Goal: Information Seeking & Learning: Learn about a topic

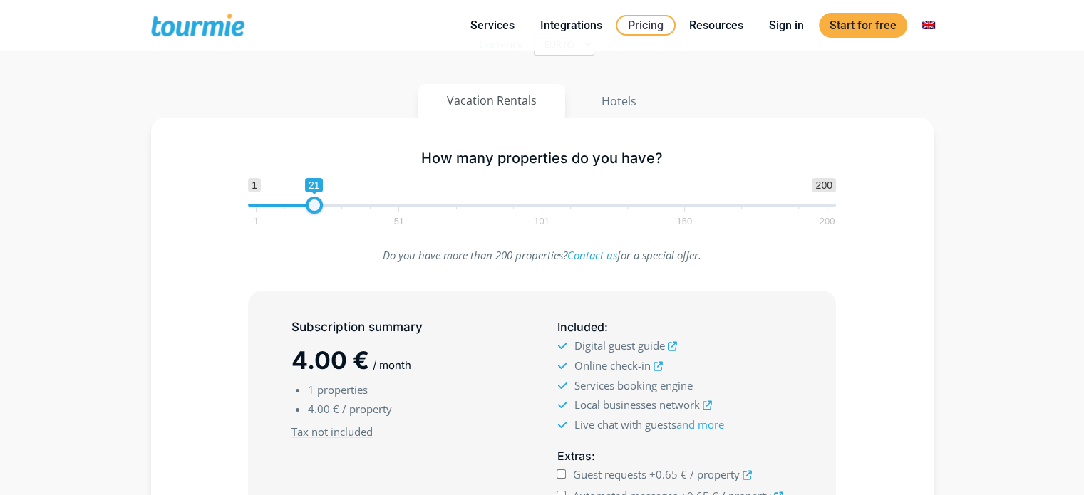
type input "20"
click at [305, 210] on span at bounding box center [311, 205] width 17 height 17
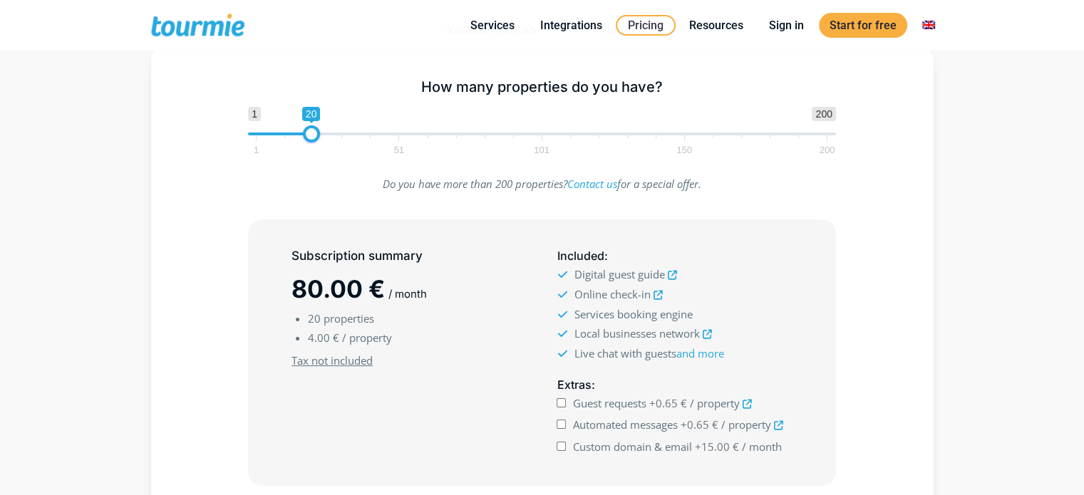
scroll to position [215, 0]
click at [562, 398] on input "Guest requests +0.65 € / property" at bounding box center [561, 402] width 9 height 9
checkbox input "true"
click at [562, 424] on input "Automated messages +0.65 € / property" at bounding box center [561, 423] width 9 height 9
checkbox input "true"
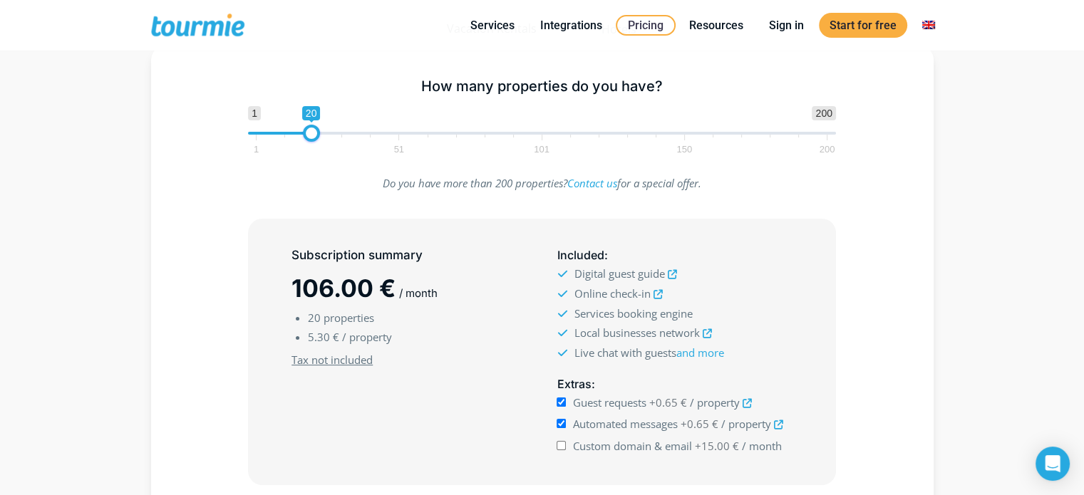
click at [564, 444] on input "Custom domain & email +15.00 € / month" at bounding box center [561, 445] width 9 height 9
checkbox input "true"
drag, startPoint x: 311, startPoint y: 135, endPoint x: 371, endPoint y: 130, distance: 60.8
click at [371, 130] on span at bounding box center [371, 133] width 17 height 17
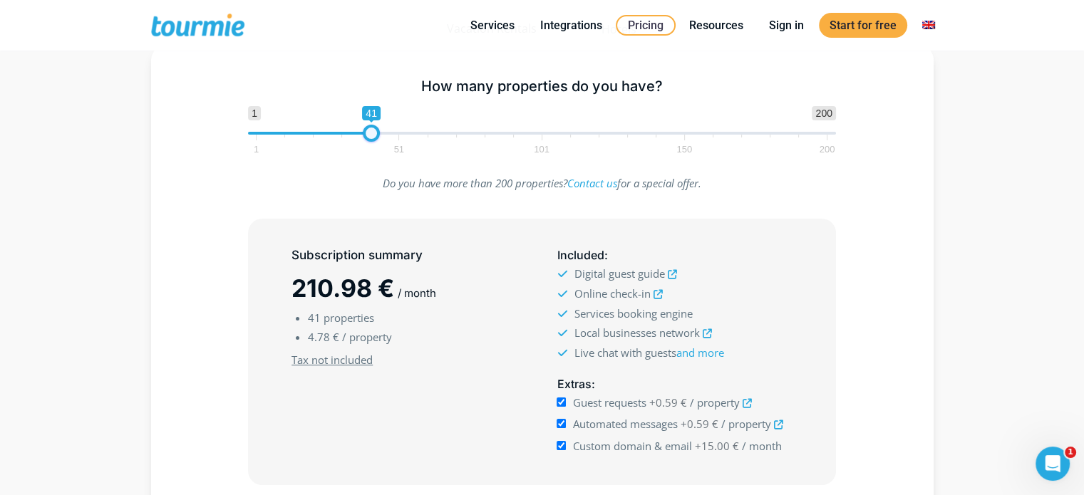
type input "40"
click at [368, 130] on span at bounding box center [368, 133] width 17 height 17
click at [562, 444] on input "Custom domain & email +15.00 € / month" at bounding box center [561, 445] width 9 height 9
checkbox input "false"
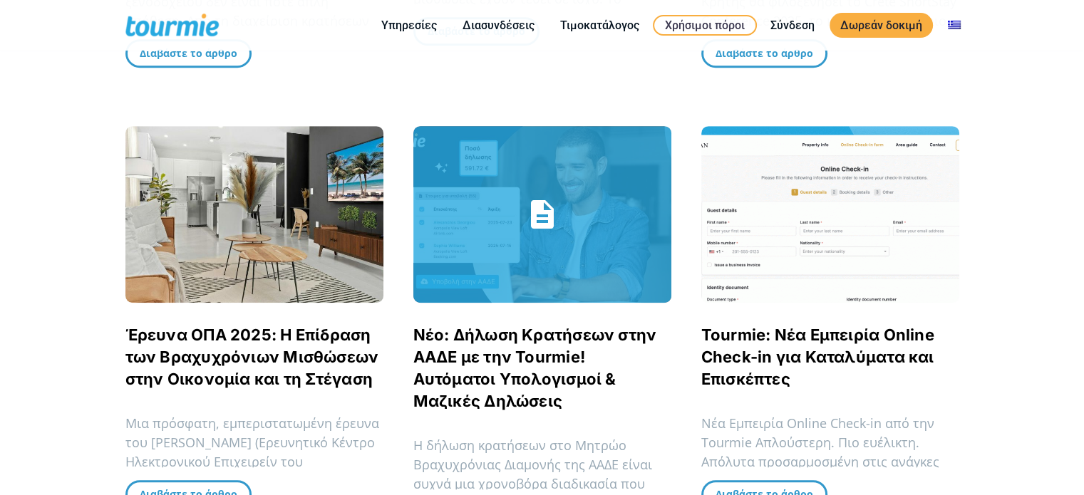
scroll to position [738, 0]
click at [502, 260] on link "Νέο: Δήλωση Κρατήσεων στην ΑΑΔΕ με την Tourmie! Αυτόματοι Υπολογισμοί & Μαζικές…" at bounding box center [542, 214] width 258 height 177
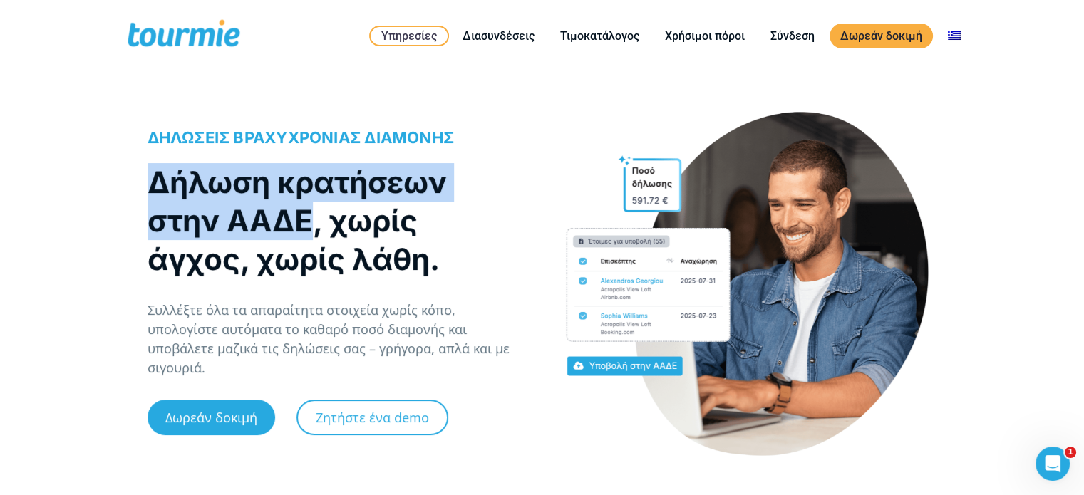
drag, startPoint x: 148, startPoint y: 185, endPoint x: 308, endPoint y: 229, distance: 165.6
click at [308, 229] on h1 "Δήλωση κρατήσεων στην ΑΑΔΕ, χωρίς άγχος, χωρίς λάθη." at bounding box center [331, 220] width 366 height 115
copy h1 "Δήλωση κρατήσεων στην ΑΑΔΕ"
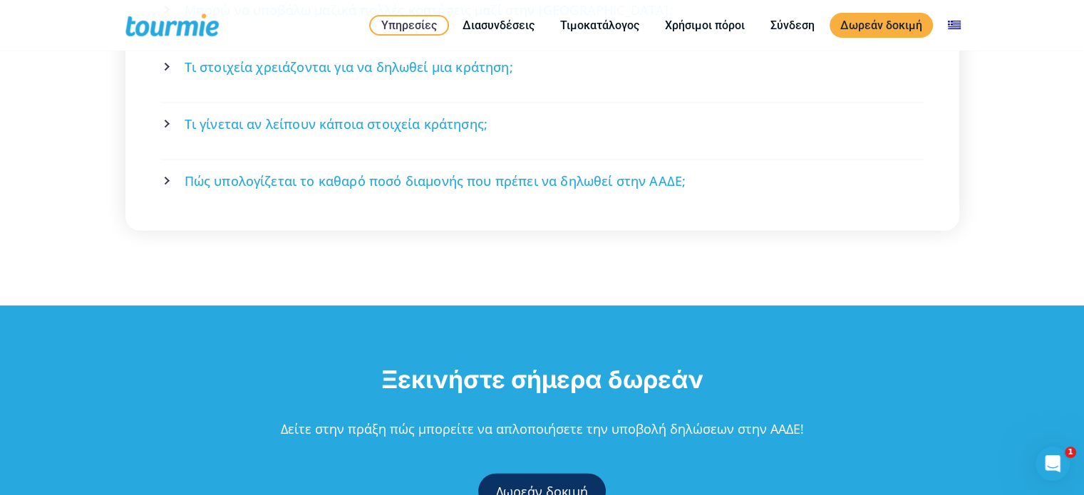
scroll to position [3315, 0]
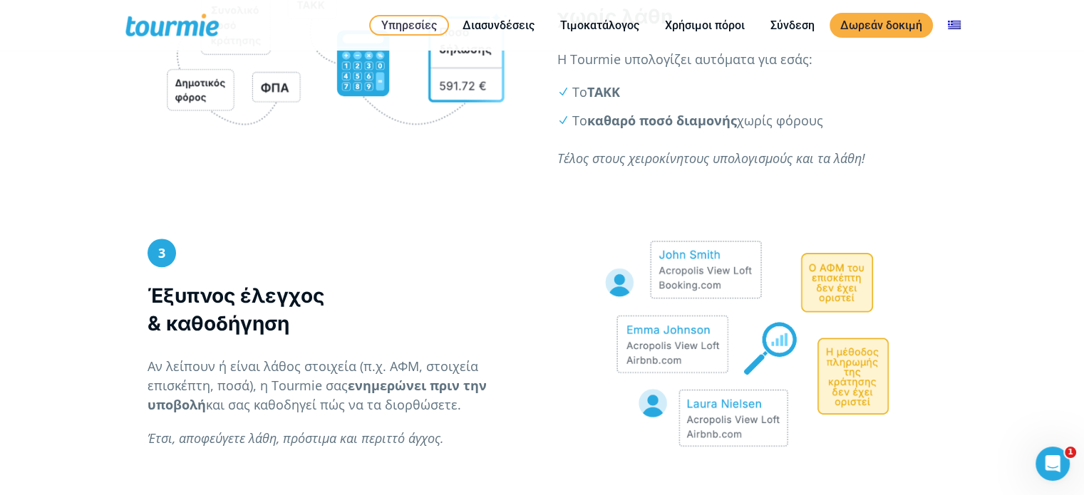
scroll to position [1084, 0]
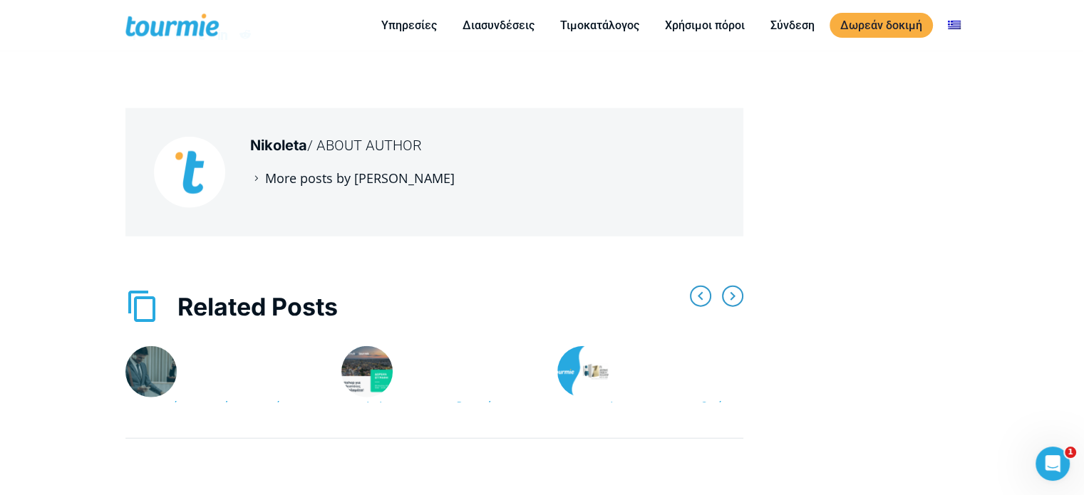
scroll to position [3432, 0]
